Goal: Task Accomplishment & Management: Use online tool/utility

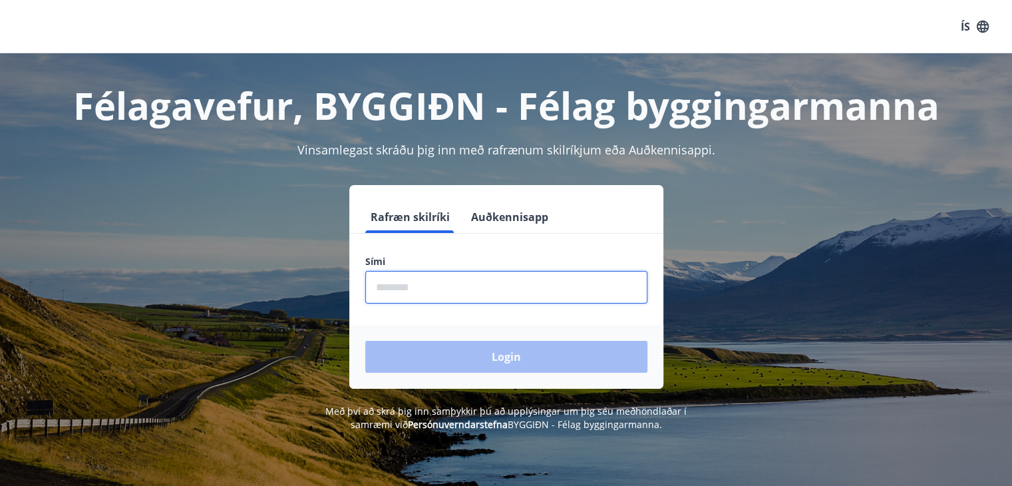
click at [470, 290] on input "phone" at bounding box center [506, 287] width 282 height 33
type input "********"
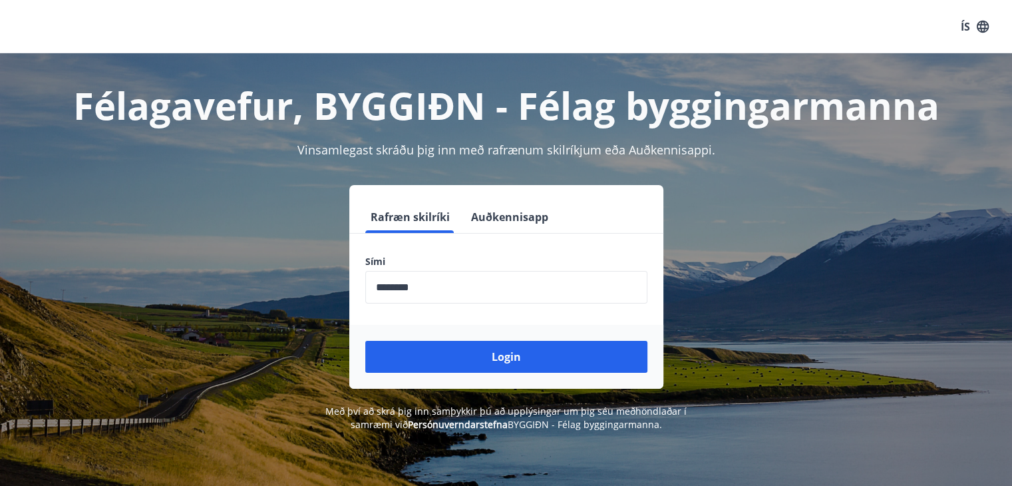
click at [508, 375] on div "Login" at bounding box center [506, 357] width 314 height 64
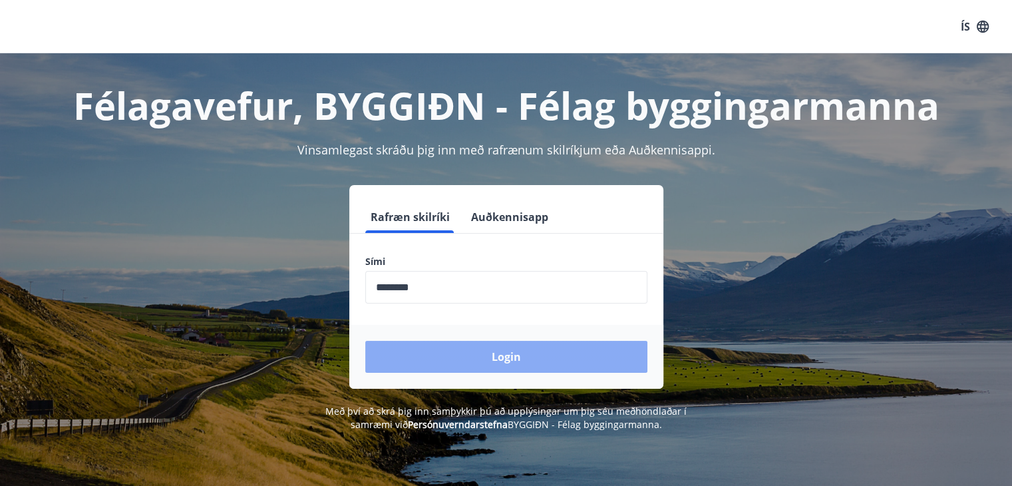
click at [540, 361] on button "Login" at bounding box center [506, 357] width 282 height 32
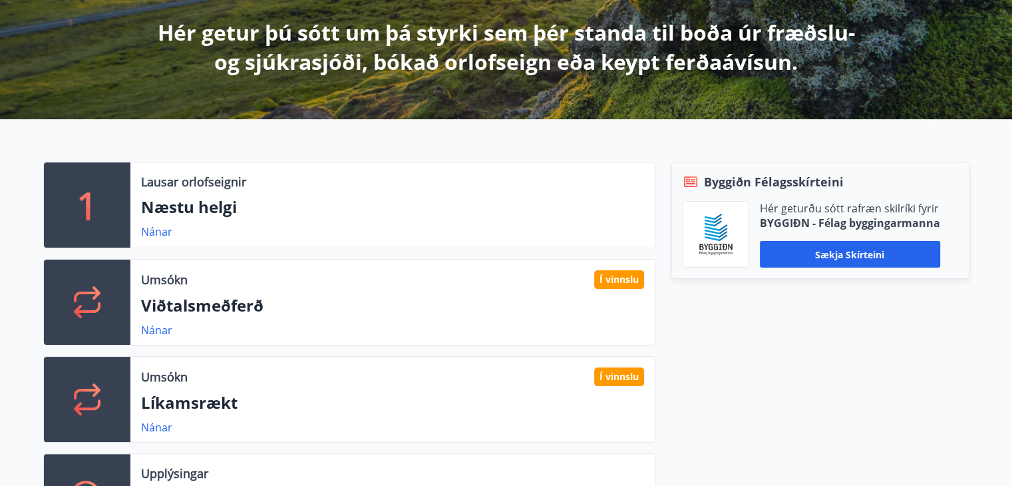
scroll to position [249, 0]
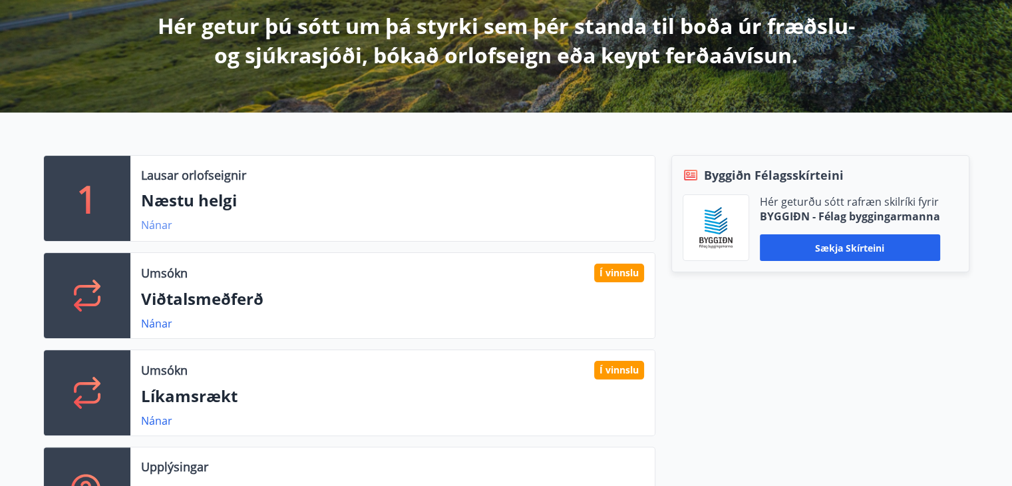
click at [153, 218] on link "Nánar" at bounding box center [156, 225] width 31 height 15
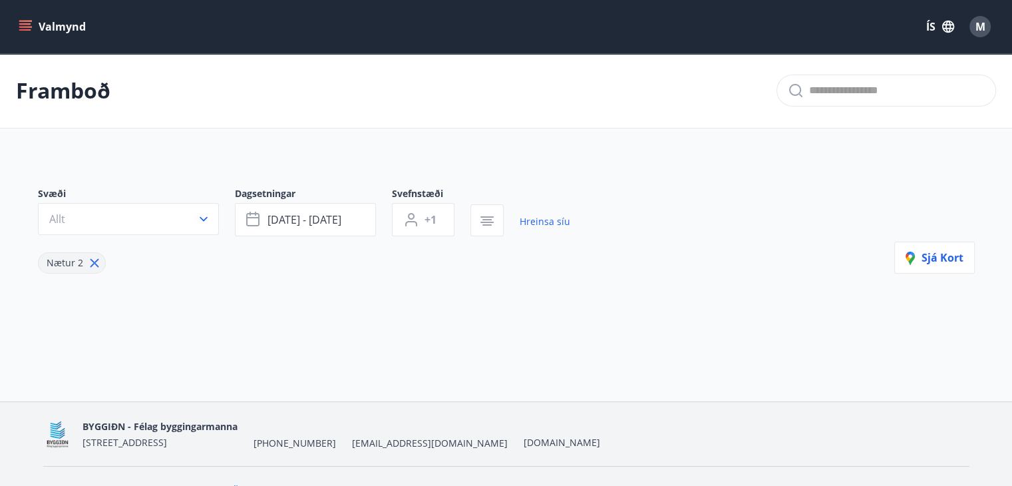
type input "*"
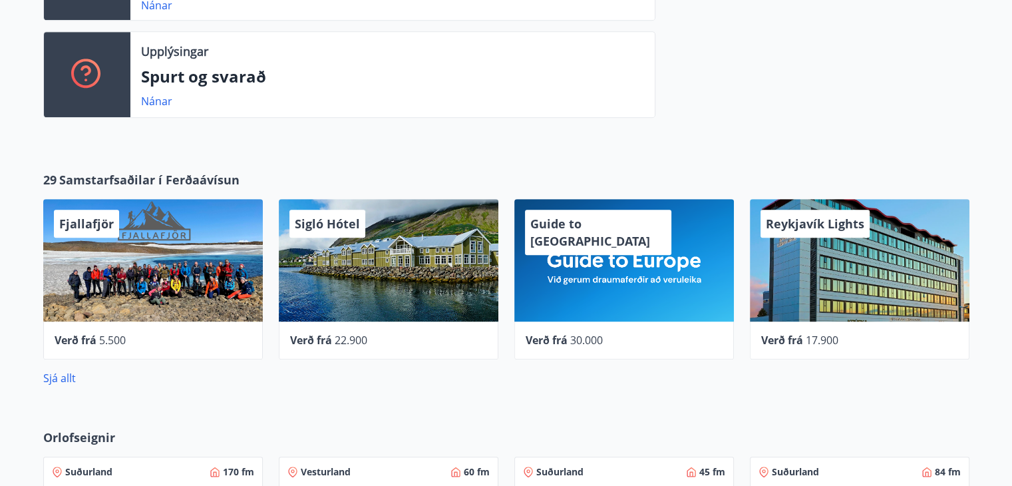
scroll to position [671, 0]
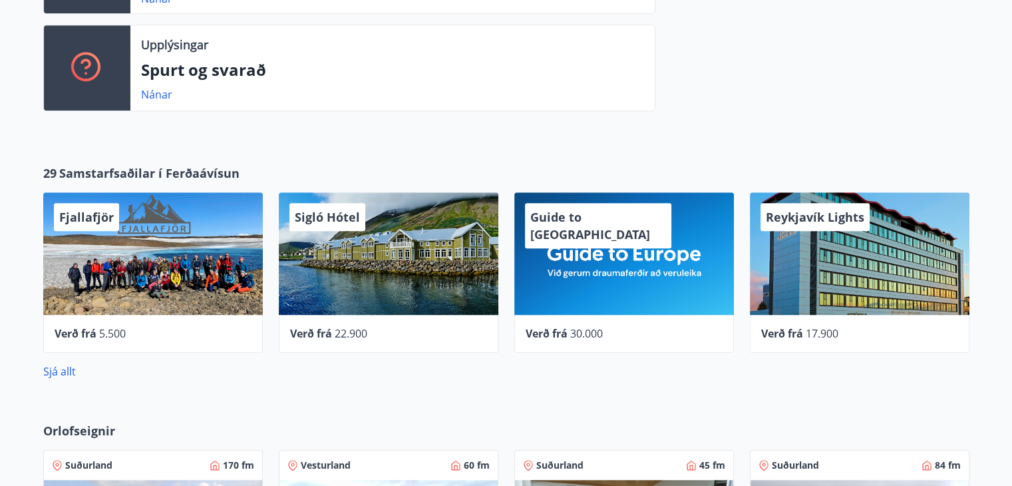
click at [95, 172] on span "Samstarfsaðilar í Ferðaávísun" at bounding box center [149, 172] width 180 height 17
click at [152, 237] on div "Fjallafjör" at bounding box center [153, 253] width 220 height 122
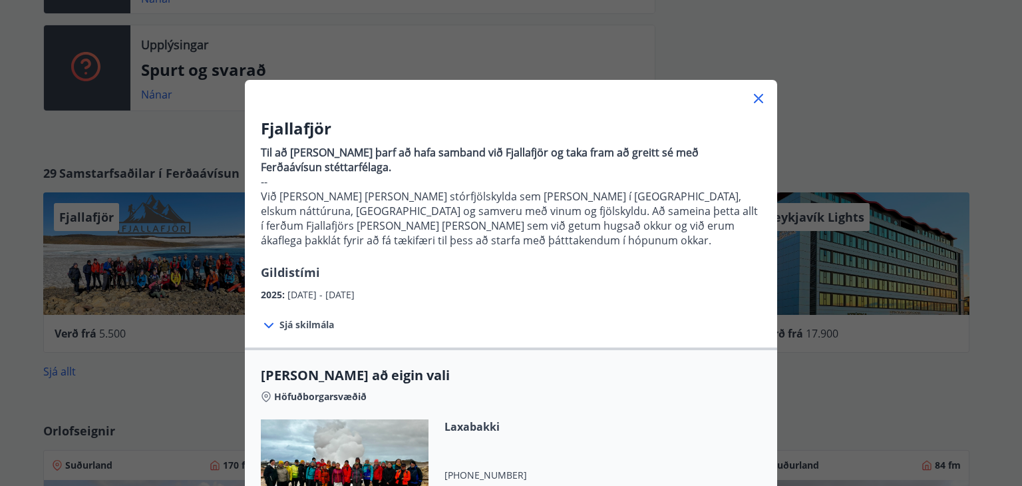
click at [756, 100] on icon at bounding box center [758, 98] width 9 height 9
